Goal: Information Seeking & Learning: Find specific fact

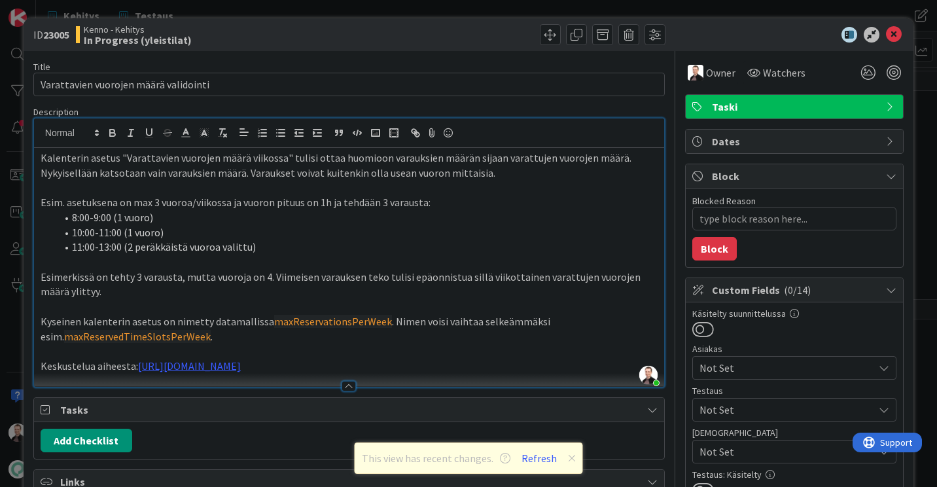
scroll to position [262, 0]
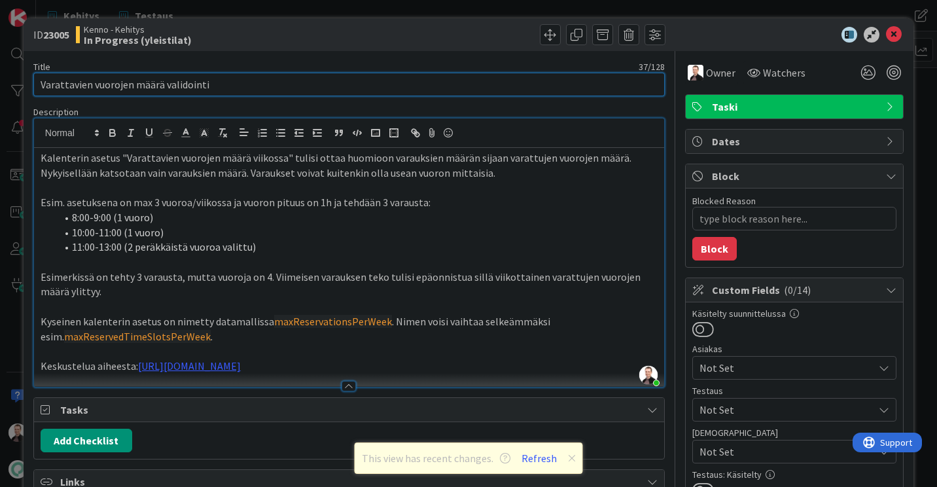
click at [132, 85] on input "Varattavien vuorojen määrä validointi" at bounding box center [348, 85] width 631 height 24
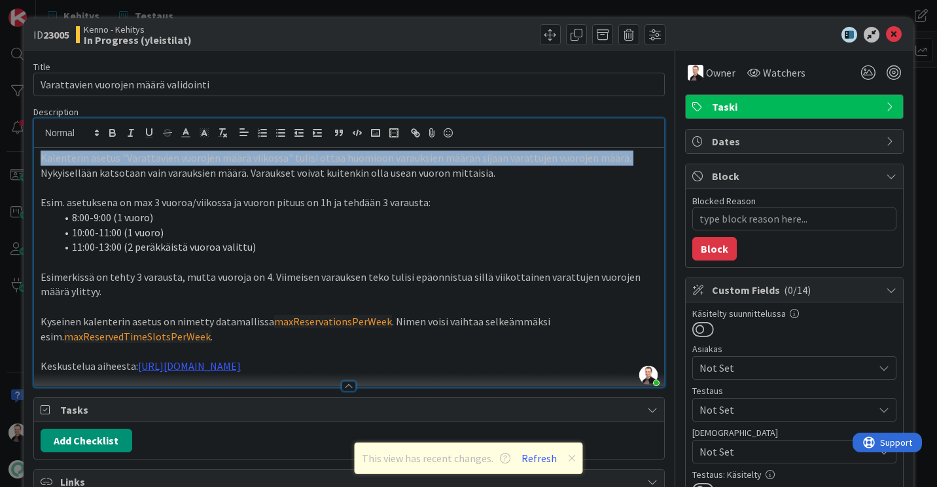
drag, startPoint x: 616, startPoint y: 160, endPoint x: 41, endPoint y: 159, distance: 575.6
click at [41, 159] on p "Kalenterin asetus "Varattavien vuorojen määrä viikossa" tulisi ottaa huomioon v…" at bounding box center [349, 164] width 617 height 29
copy p "Kalenterin asetus "Varattavien vuorojen määrä viikossa" tulisi ottaa huomioon v…"
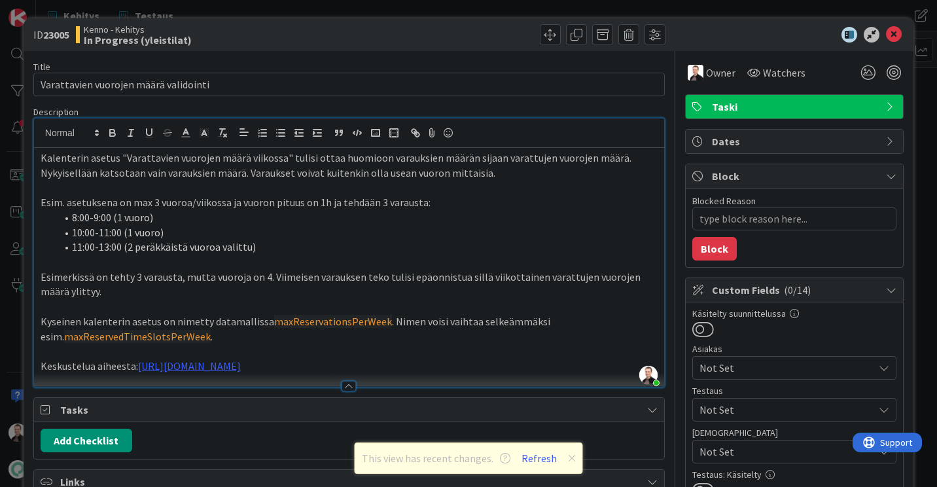
click at [479, 361] on p "Keskustelua aiheesta: [URL][DOMAIN_NAME]" at bounding box center [349, 365] width 617 height 15
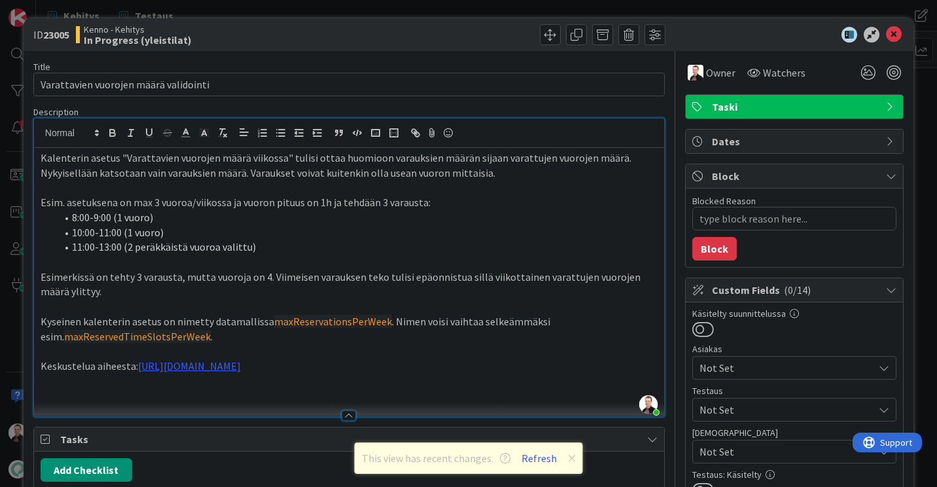
paste div
type textarea "x"
click at [886, 39] on icon at bounding box center [894, 35] width 16 height 16
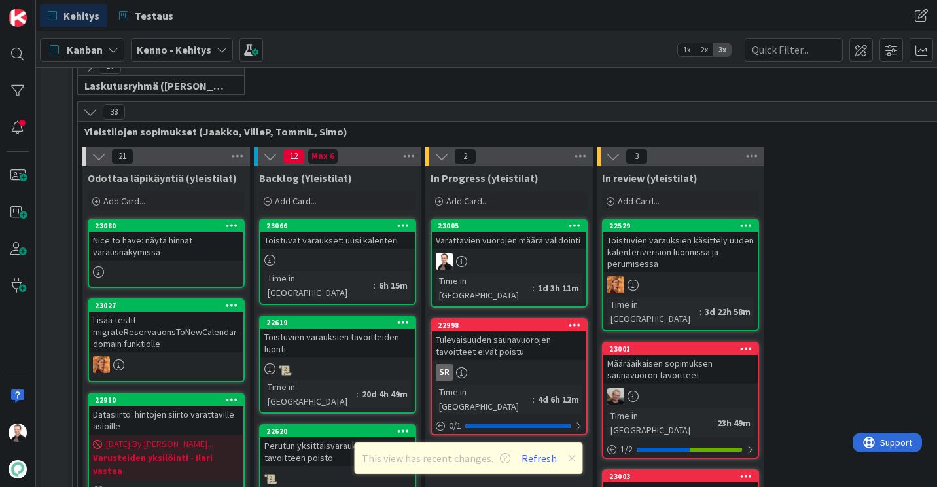
scroll to position [198, 0]
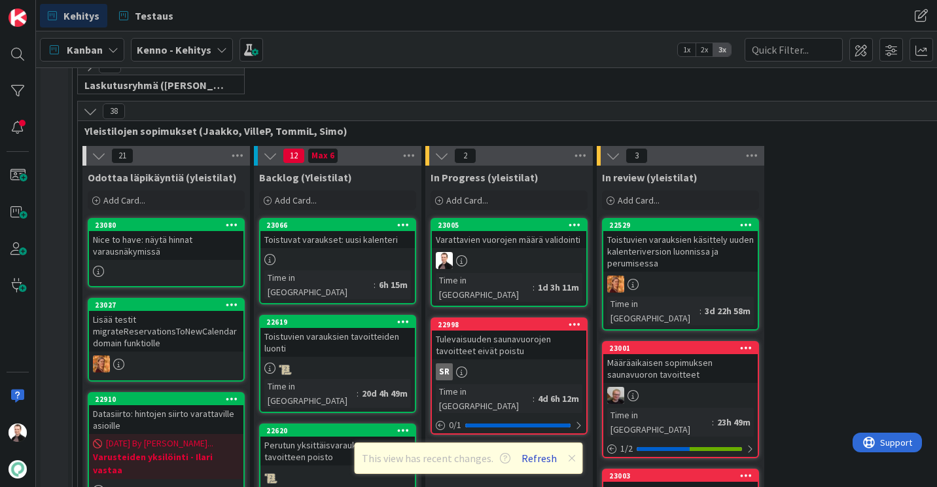
click at [536, 463] on button "Refresh" at bounding box center [539, 457] width 44 height 17
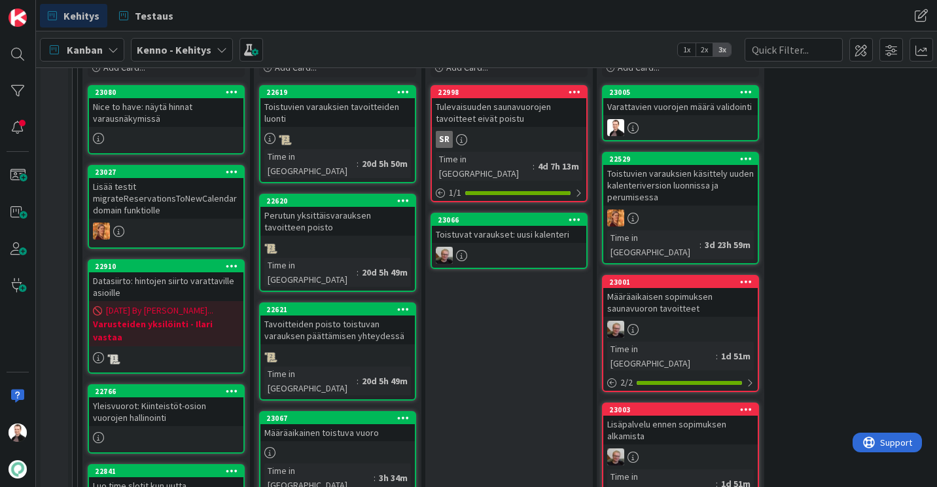
scroll to position [332, 0]
